Goal: Navigation & Orientation: Find specific page/section

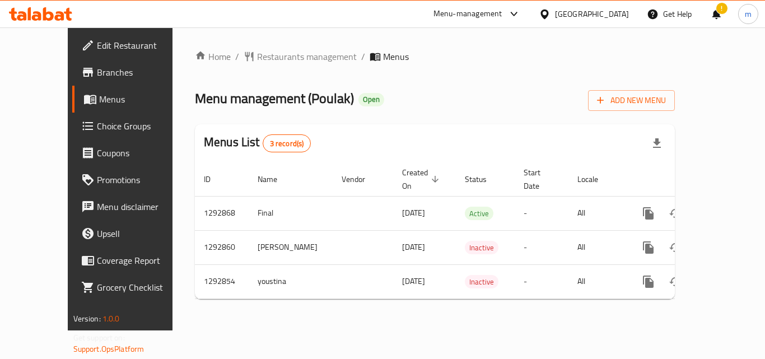
click at [555, 12] on div at bounding box center [547, 14] width 16 height 12
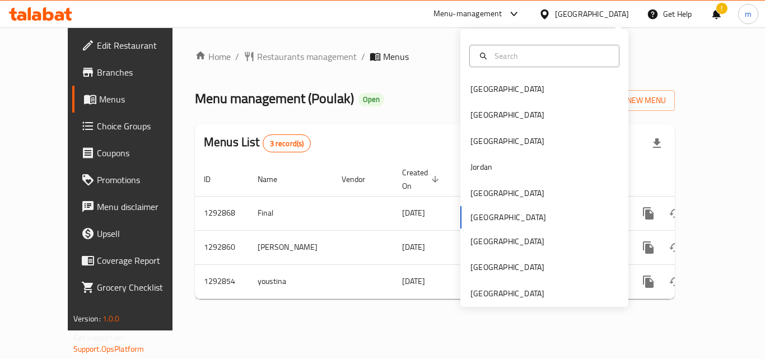
click at [472, 213] on div "Bahrain Egypt Iraq Jordan Kuwait Oman Qatar Saudi Arabia United Arab Emirates" at bounding box center [544, 191] width 168 height 230
click at [484, 292] on div "[GEOGRAPHIC_DATA]" at bounding box center [507, 293] width 74 height 12
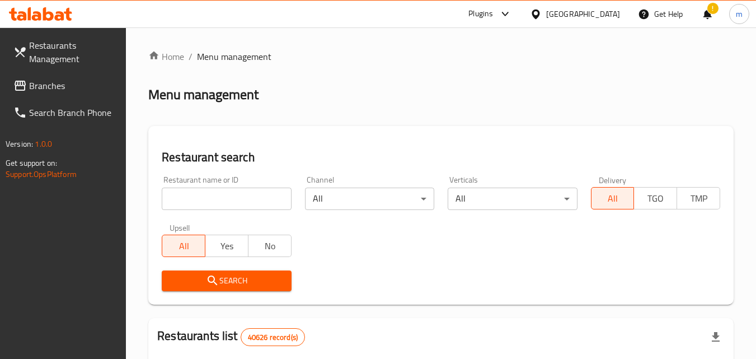
click at [59, 87] on span "Branches" at bounding box center [73, 85] width 88 height 13
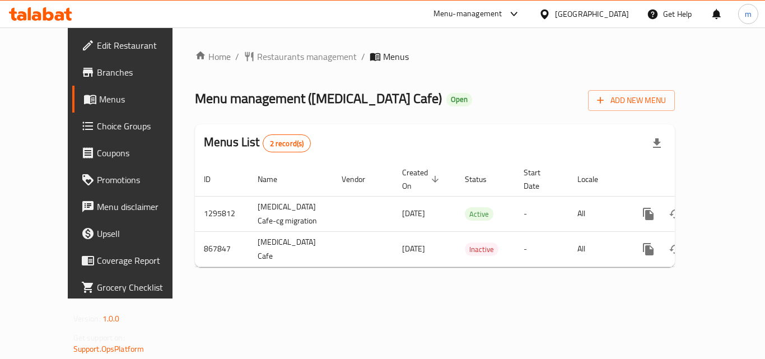
click at [623, 14] on div "[GEOGRAPHIC_DATA]" at bounding box center [592, 14] width 74 height 12
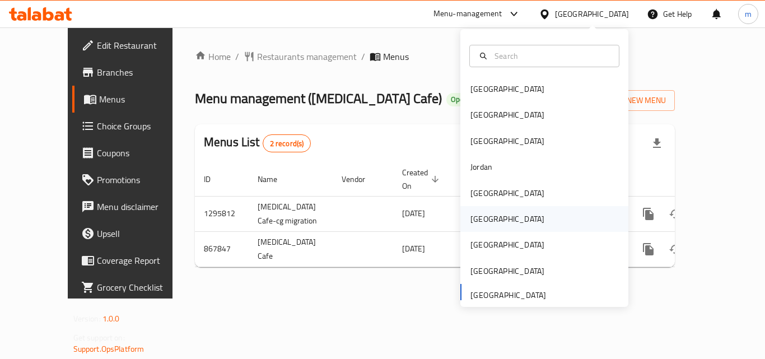
click at [483, 222] on div "Oman" at bounding box center [507, 219] width 92 height 26
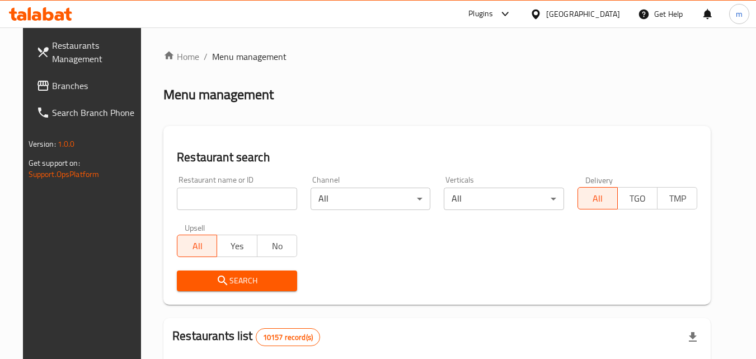
click at [54, 85] on span "Branches" at bounding box center [96, 85] width 88 height 13
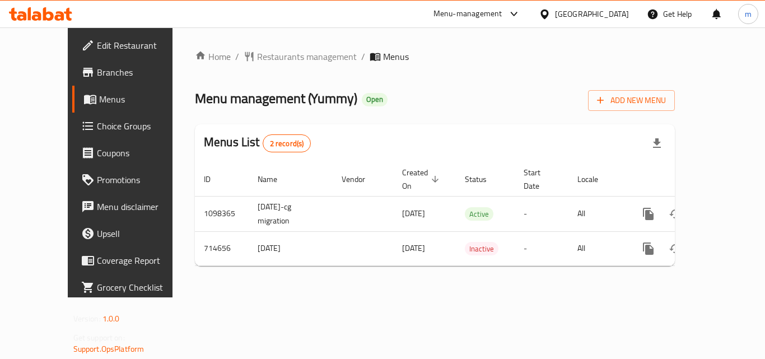
click at [623, 10] on div "[GEOGRAPHIC_DATA]" at bounding box center [592, 14] width 74 height 12
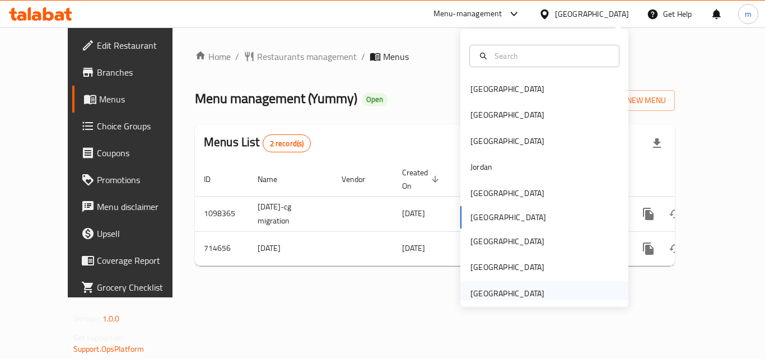
click at [492, 289] on div "[GEOGRAPHIC_DATA]" at bounding box center [507, 293] width 74 height 12
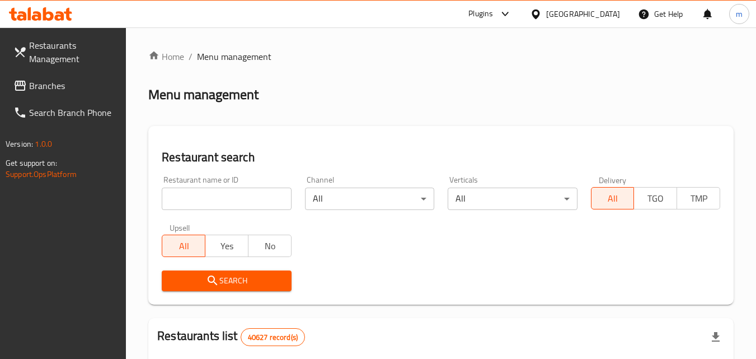
click at [41, 86] on span "Branches" at bounding box center [73, 85] width 88 height 13
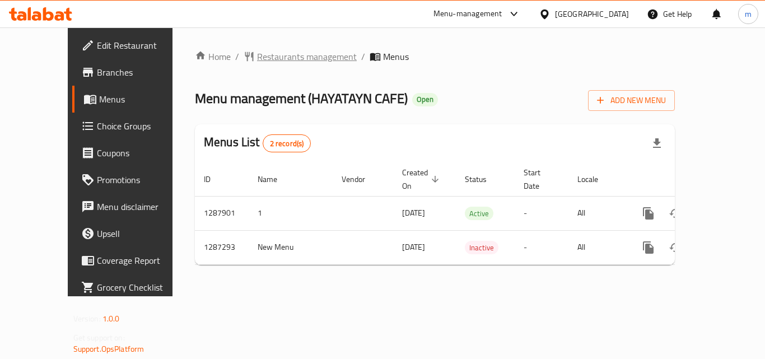
click at [278, 58] on span "Restaurants management" at bounding box center [307, 56] width 100 height 13
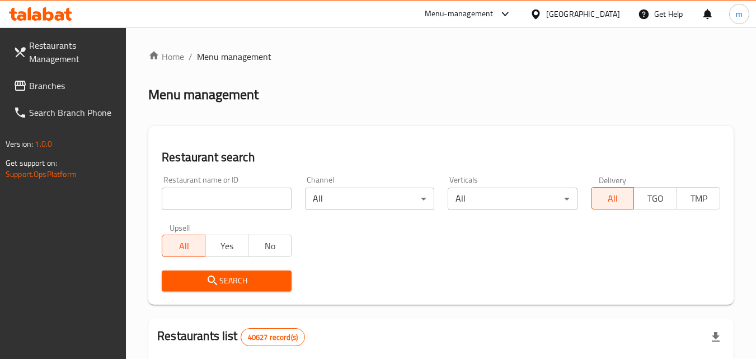
click at [101, 88] on span "Branches" at bounding box center [73, 85] width 88 height 13
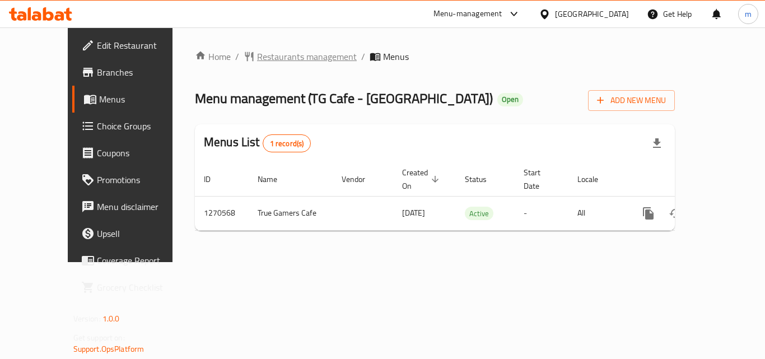
click at [257, 61] on span "Restaurants management" at bounding box center [307, 56] width 100 height 13
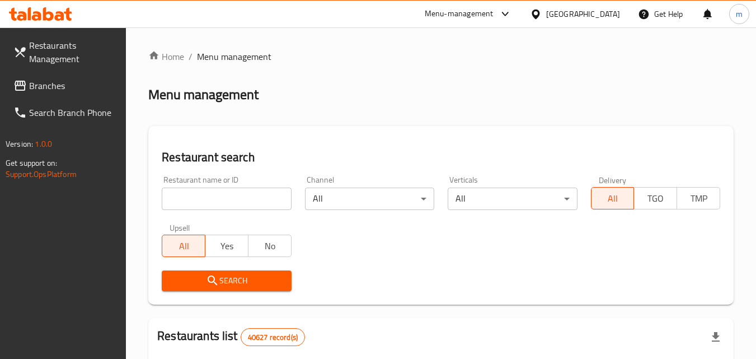
click at [66, 84] on span "Branches" at bounding box center [73, 85] width 88 height 13
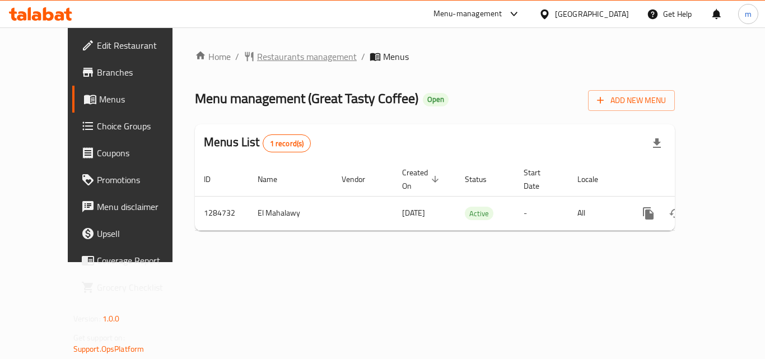
click at [257, 58] on span "Restaurants management" at bounding box center [307, 56] width 100 height 13
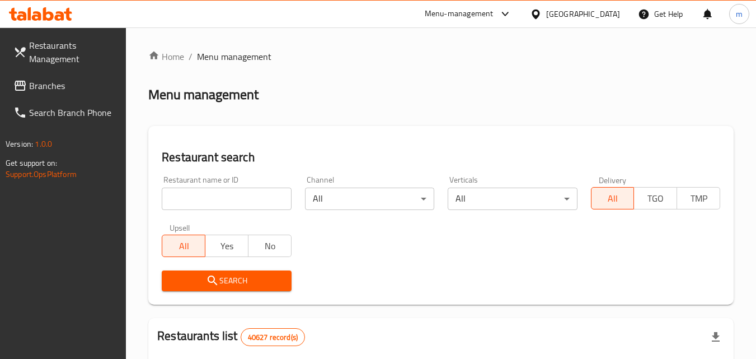
click at [44, 95] on link "Branches" at bounding box center [65, 85] width 122 height 27
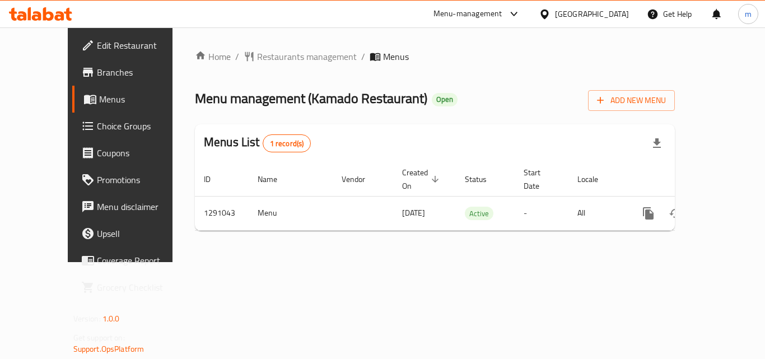
click at [541, 13] on icon at bounding box center [545, 14] width 12 height 12
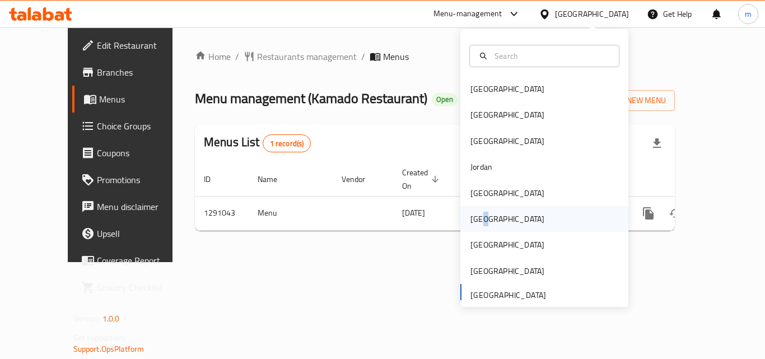
click at [480, 213] on div "Oman" at bounding box center [507, 219] width 74 height 12
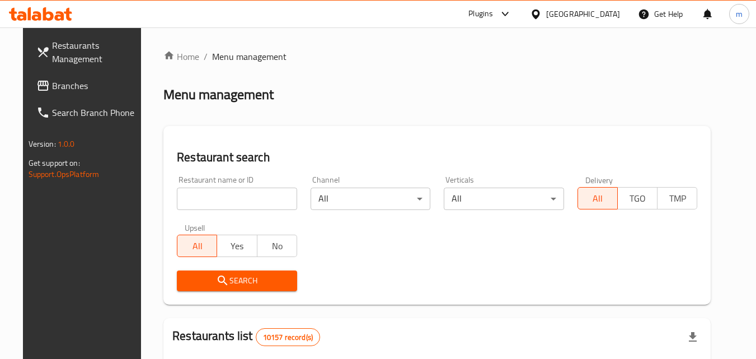
click at [96, 80] on span "Branches" at bounding box center [96, 85] width 88 height 13
